Goal: Task Accomplishment & Management: Manage account settings

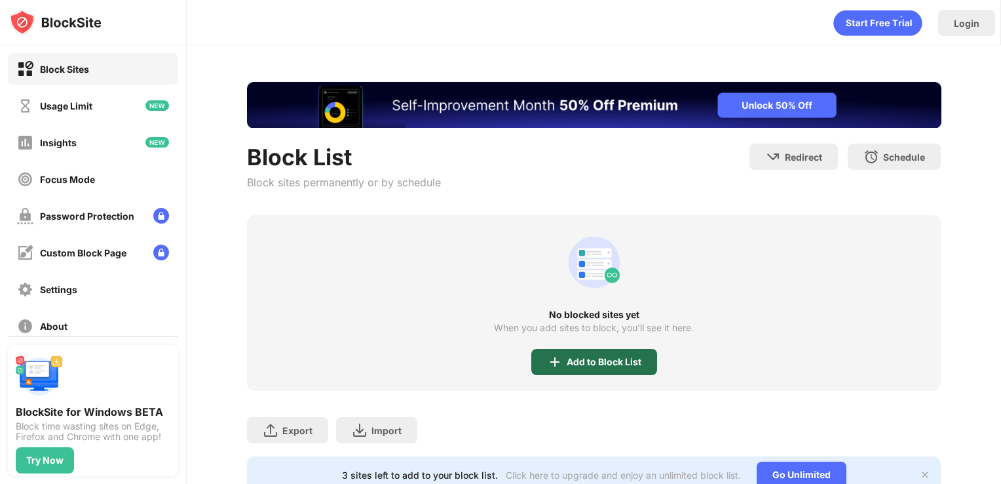
click at [590, 361] on div "Add to Block List" at bounding box center [604, 361] width 75 height 10
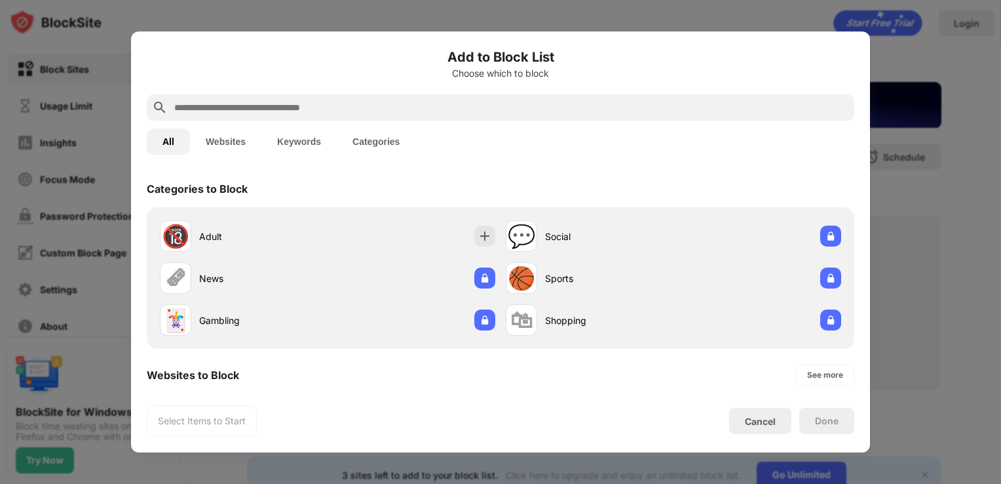
click at [374, 96] on div at bounding box center [501, 107] width 708 height 26
click at [375, 98] on div at bounding box center [501, 107] width 708 height 26
click at [379, 105] on input "text" at bounding box center [511, 108] width 676 height 16
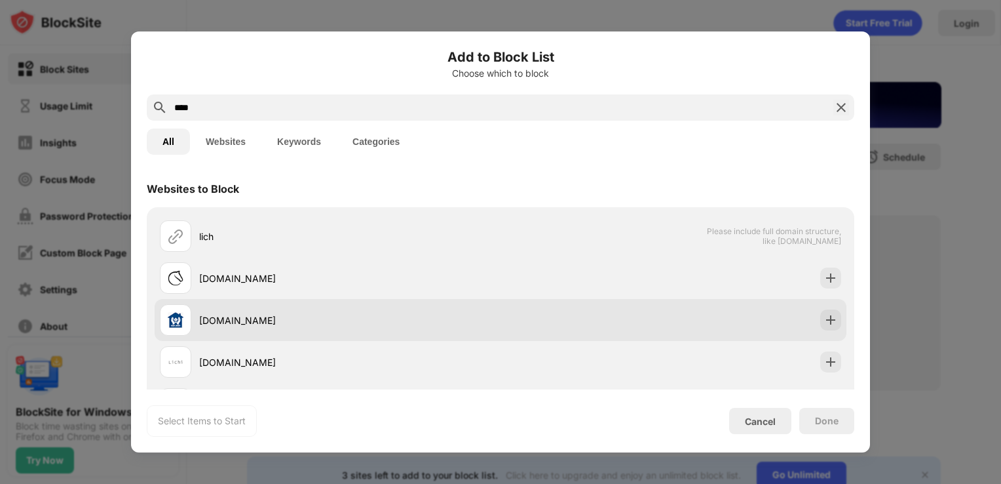
type input "****"
click at [823, 311] on div "[DOMAIN_NAME]" at bounding box center [501, 320] width 692 height 42
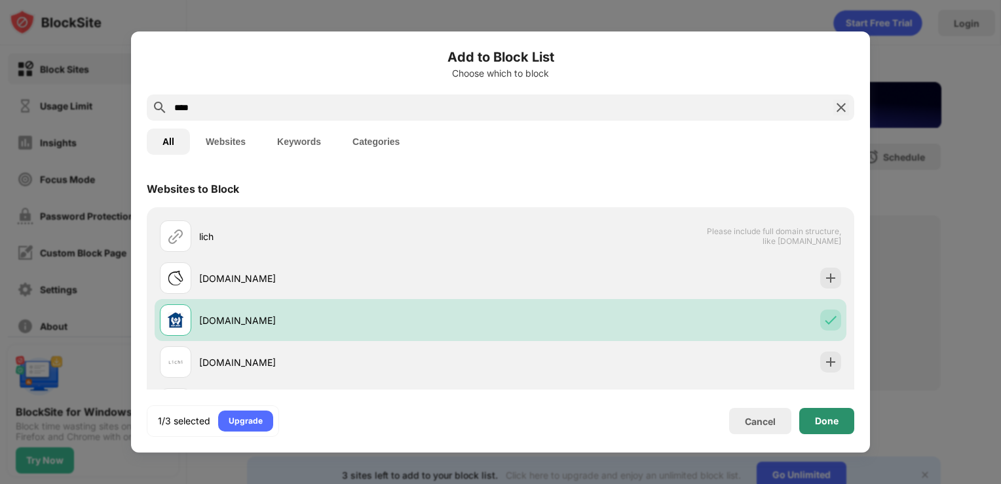
click at [815, 424] on div "Done" at bounding box center [827, 420] width 24 height 10
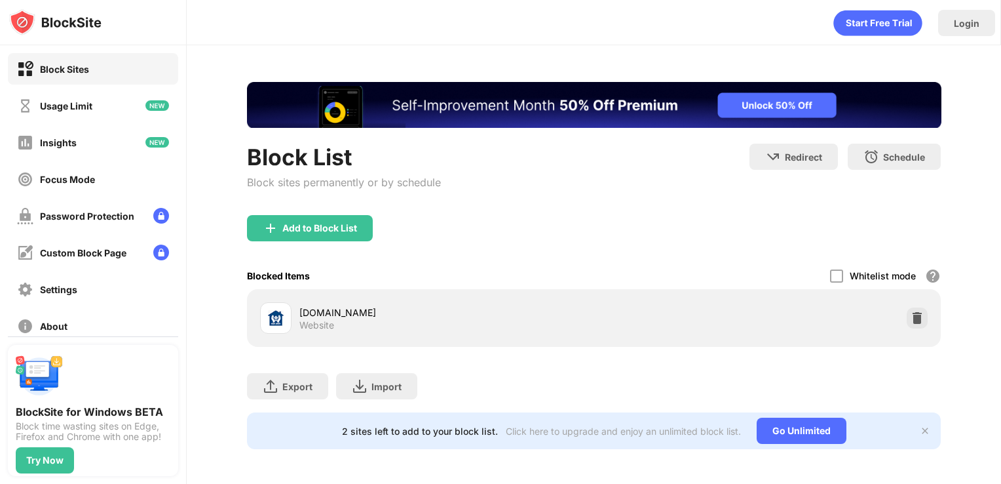
click at [911, 320] on img at bounding box center [917, 317] width 13 height 13
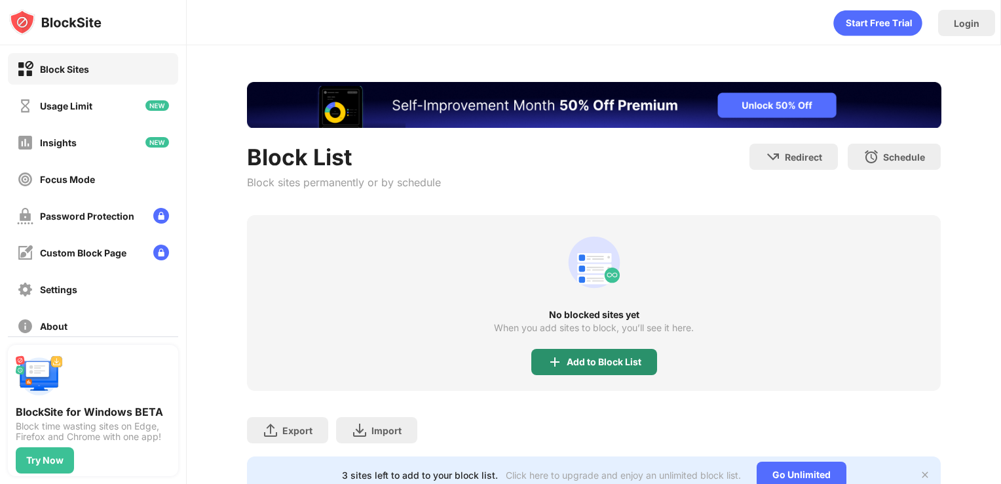
click at [550, 360] on img at bounding box center [555, 362] width 16 height 16
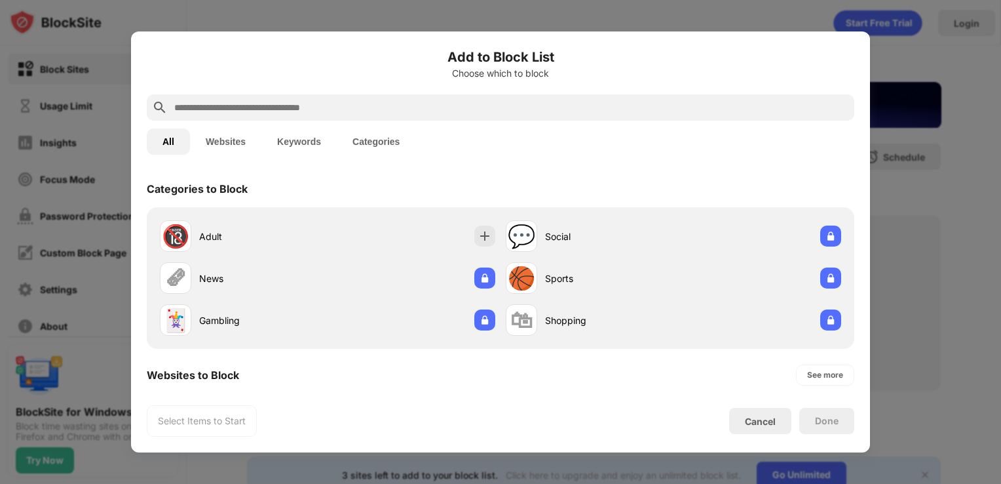
click at [267, 112] on input "text" at bounding box center [511, 108] width 676 height 16
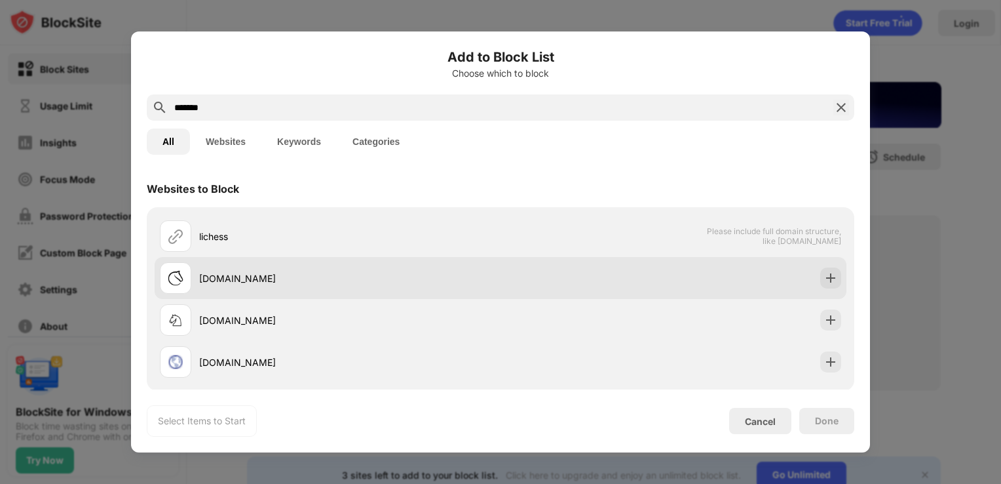
type input "*******"
click at [824, 274] on img at bounding box center [830, 277] width 13 height 13
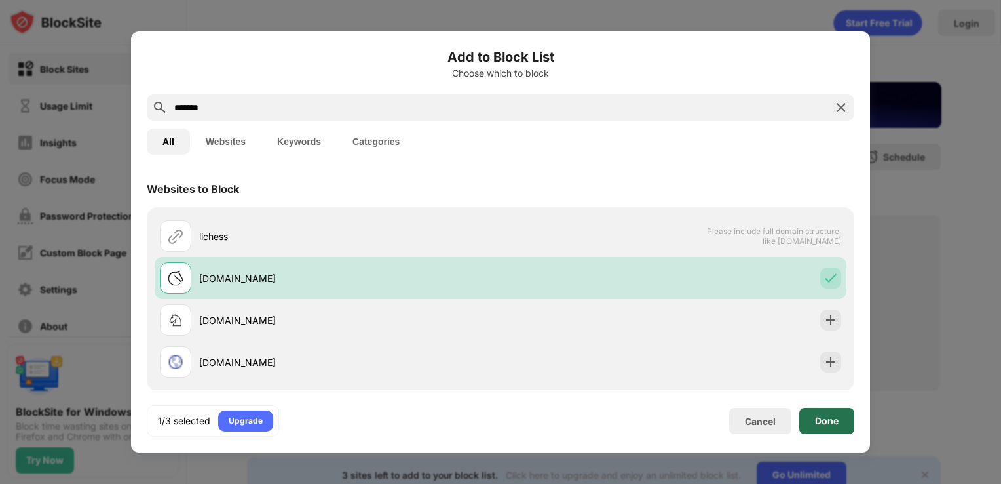
drag, startPoint x: 835, startPoint y: 417, endPoint x: 821, endPoint y: 427, distance: 16.9
click at [836, 417] on div "Done" at bounding box center [827, 420] width 24 height 10
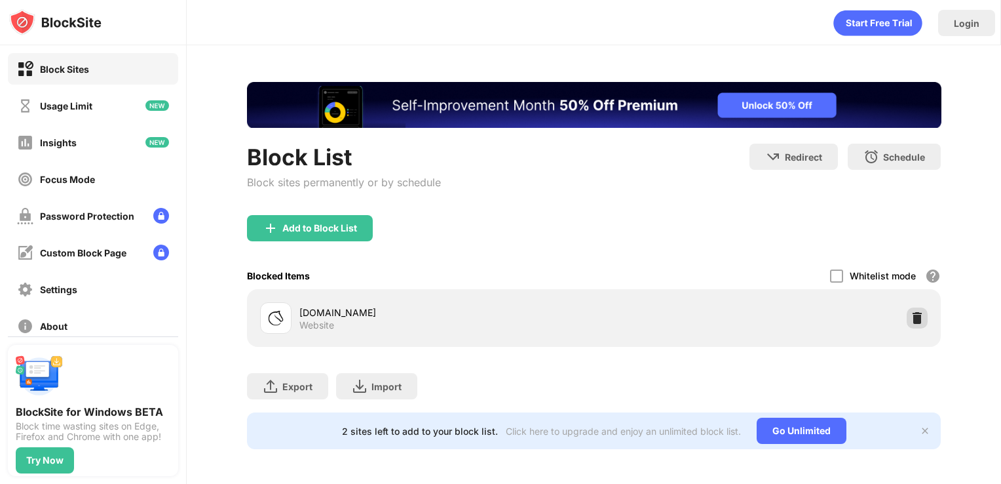
click at [911, 316] on img at bounding box center [917, 317] width 13 height 13
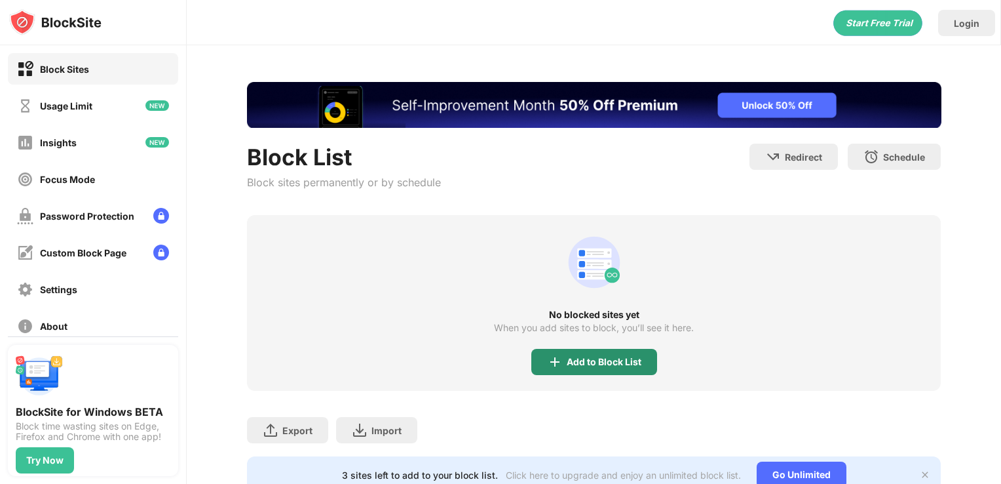
click at [613, 368] on div "Add to Block List" at bounding box center [594, 362] width 126 height 26
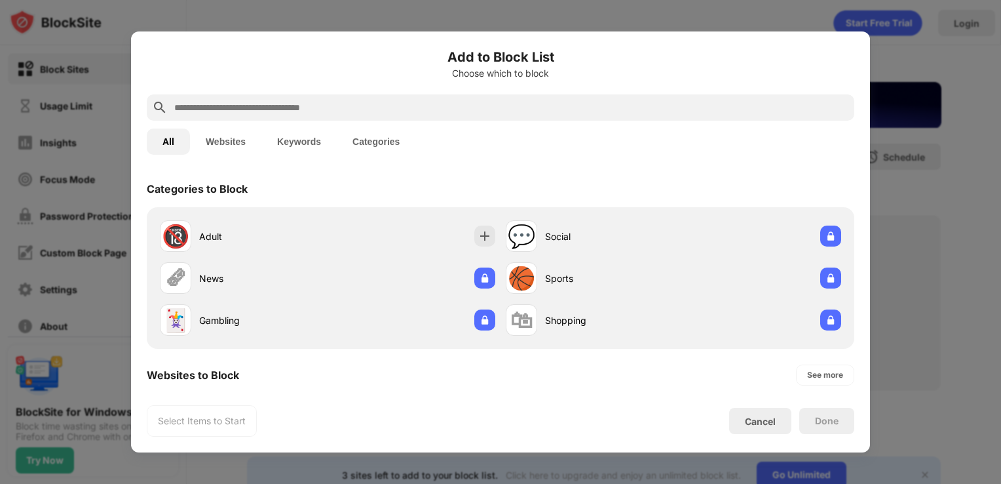
click at [341, 96] on div at bounding box center [501, 107] width 708 height 26
click at [339, 114] on input "text" at bounding box center [511, 108] width 676 height 16
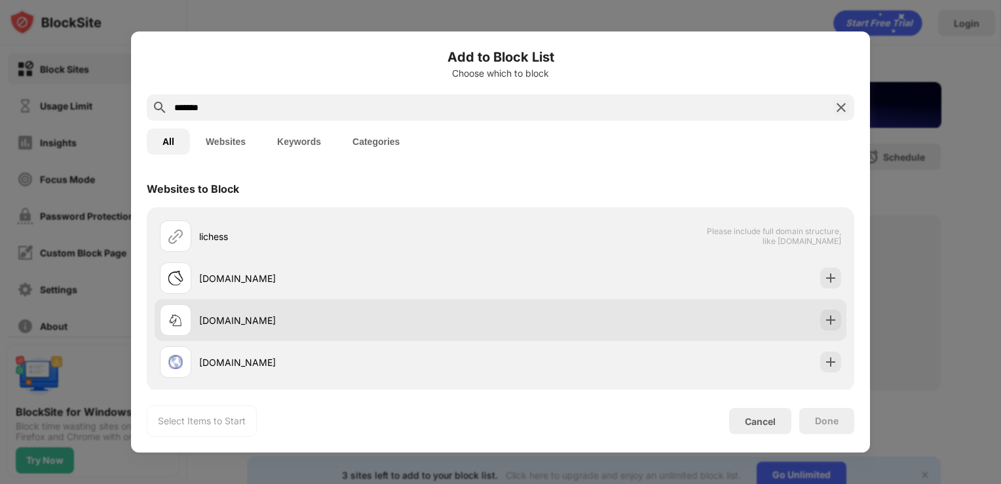
type input "*******"
click at [824, 313] on img at bounding box center [830, 319] width 13 height 13
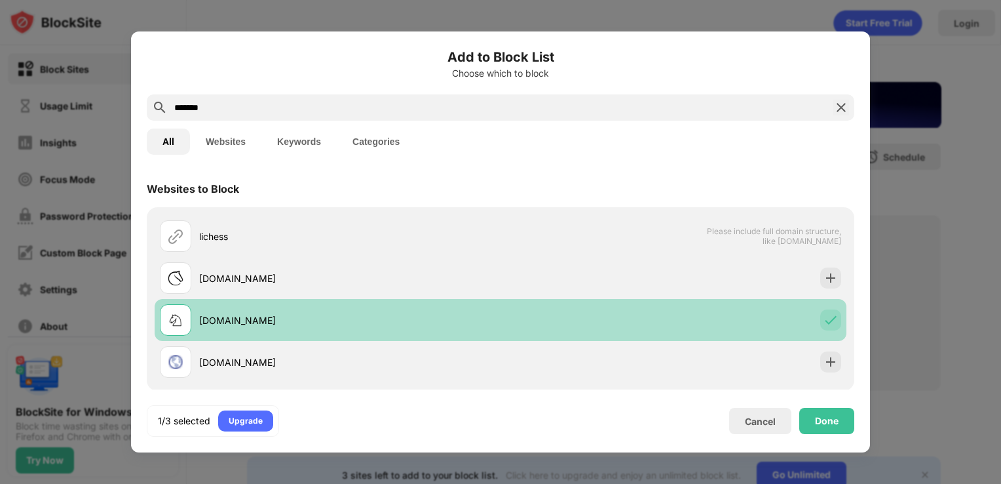
click at [806, 332] on div "[DOMAIN_NAME]" at bounding box center [501, 320] width 692 height 42
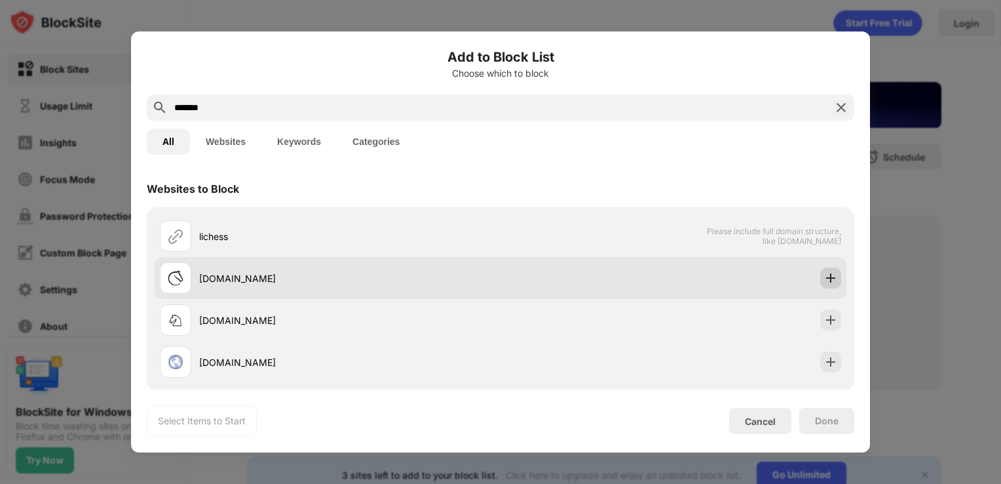
click at [824, 280] on img at bounding box center [830, 277] width 13 height 13
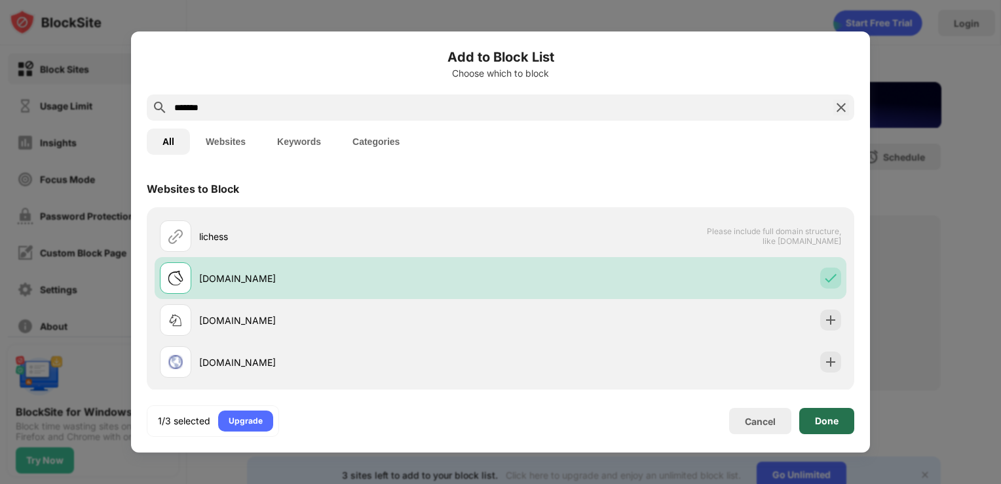
click at [826, 421] on div "Done" at bounding box center [827, 420] width 24 height 10
